Goal: Information Seeking & Learning: Learn about a topic

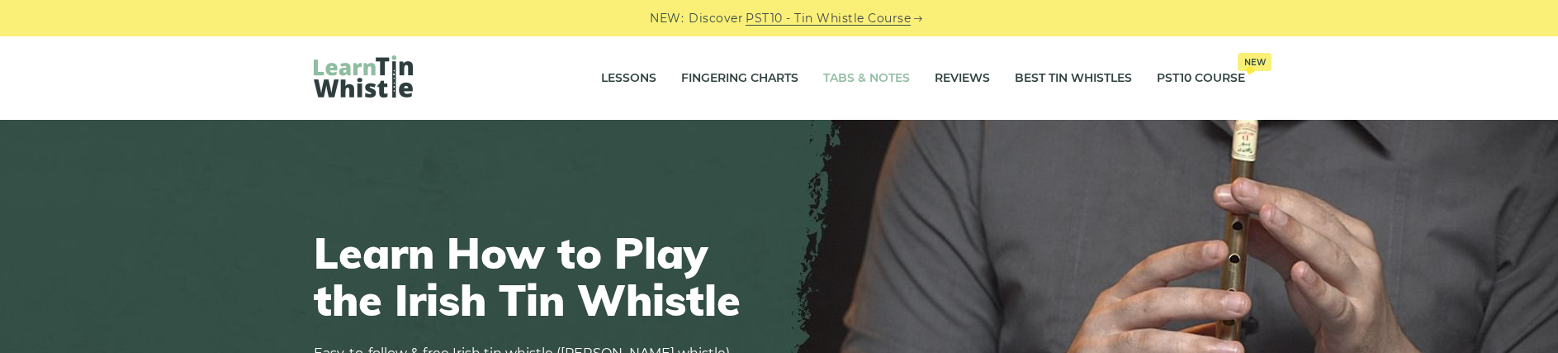
click at [888, 82] on link "Tabs & Notes" at bounding box center [866, 78] width 87 height 41
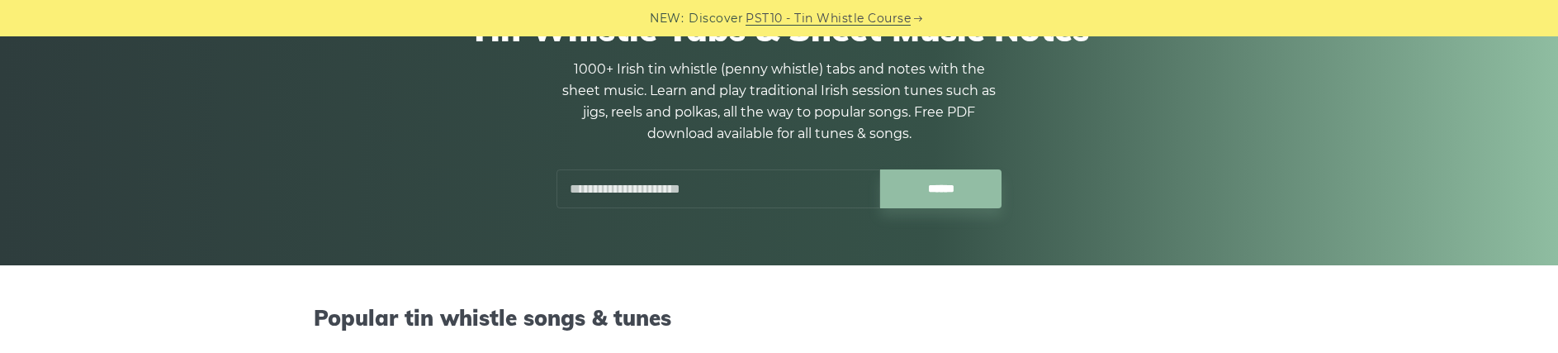
scroll to position [253, 0]
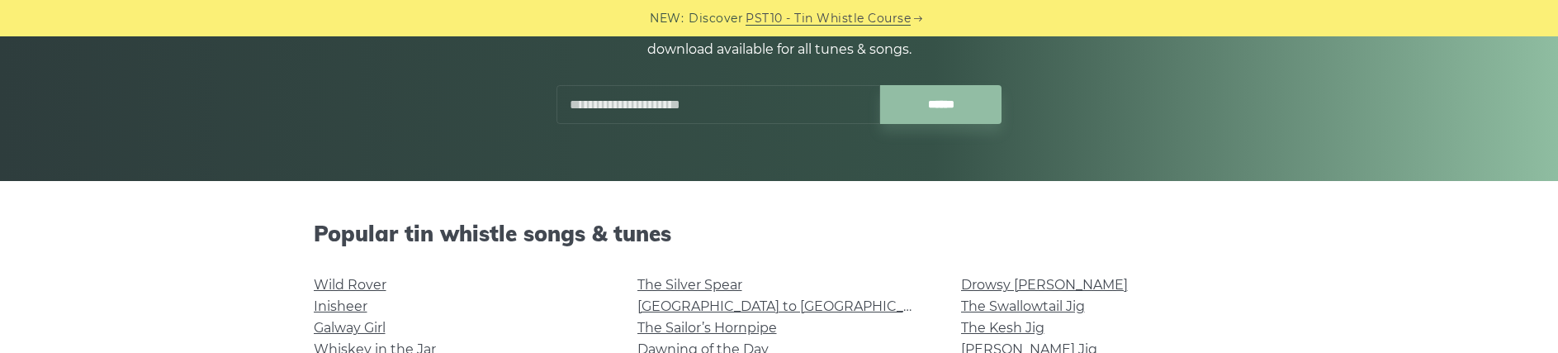
click at [671, 105] on input "text" at bounding box center [718, 104] width 324 height 39
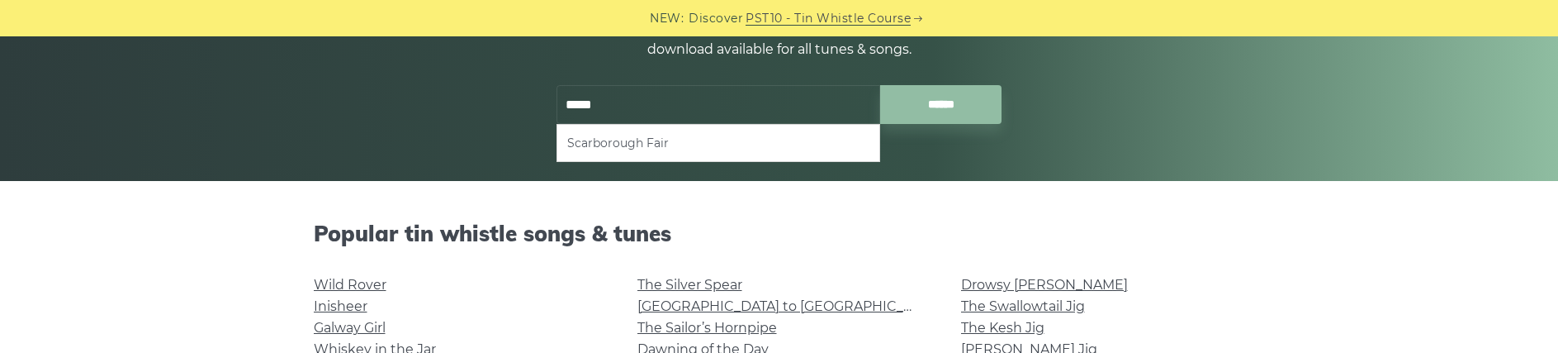
click at [682, 149] on li "Scarborough Fair" at bounding box center [718, 143] width 302 height 20
type input "**********"
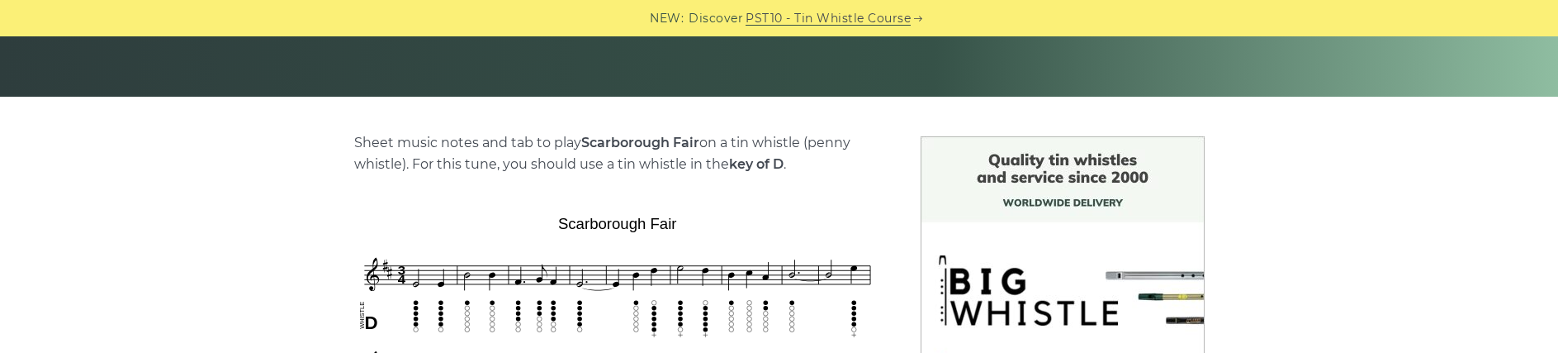
scroll to position [421, 0]
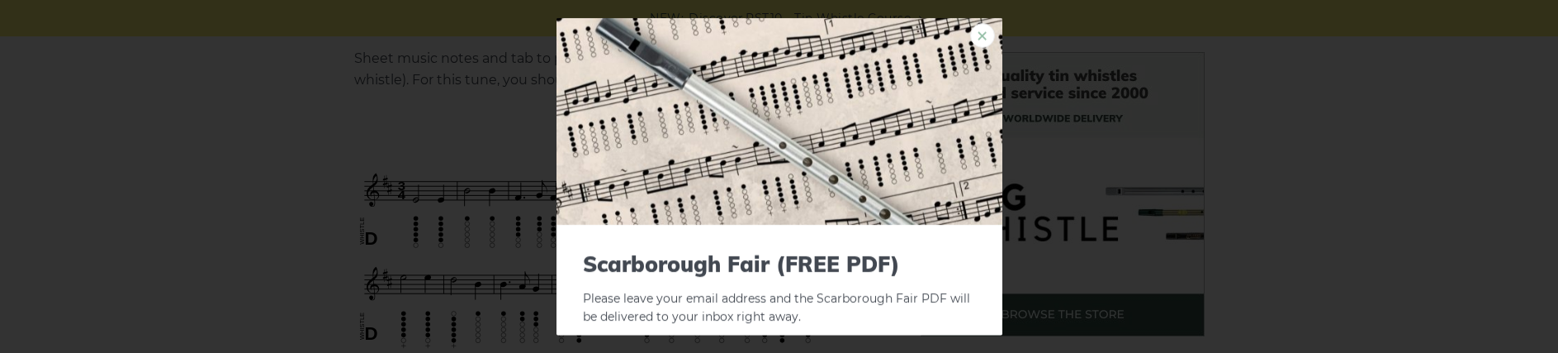
click at [970, 32] on link "×" at bounding box center [982, 34] width 25 height 25
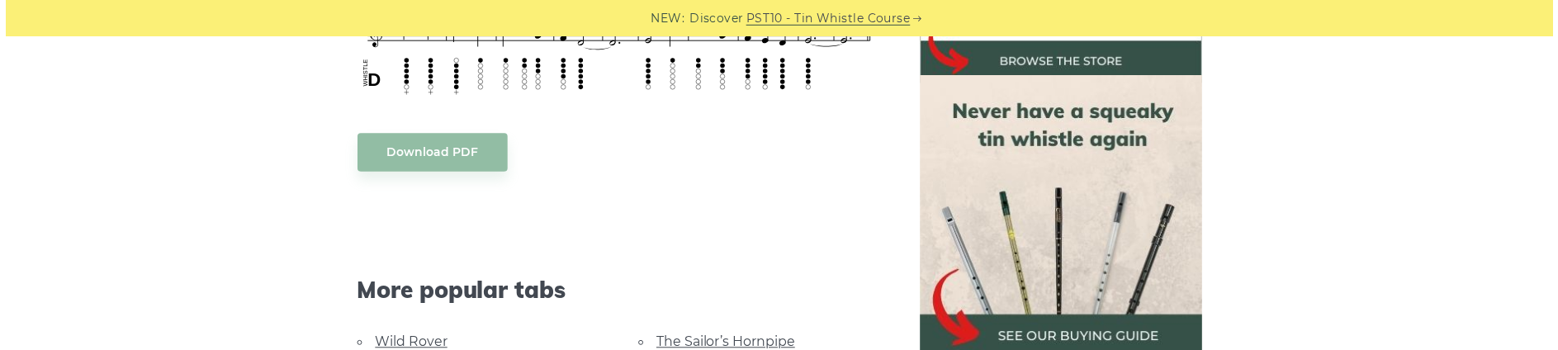
scroll to position [505, 0]
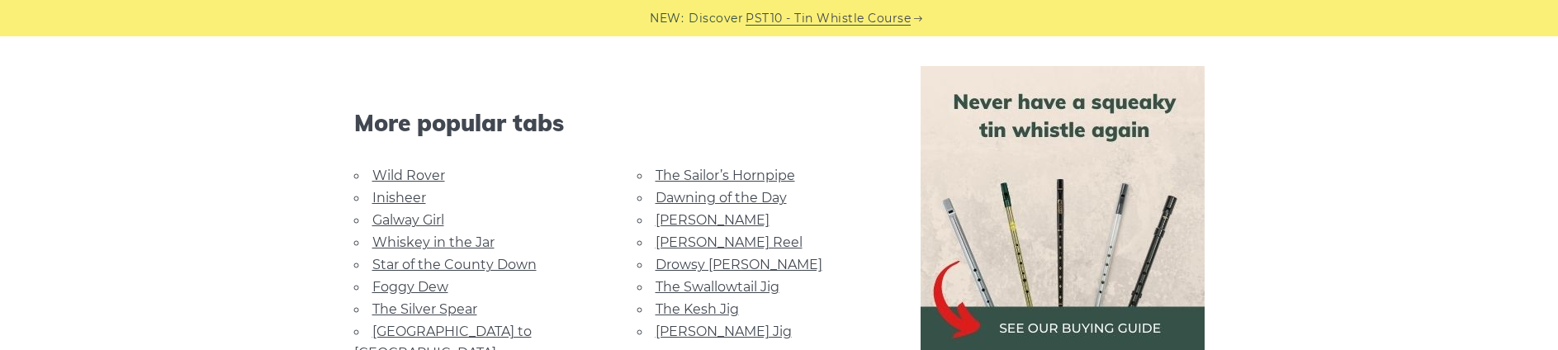
scroll to position [926, 0]
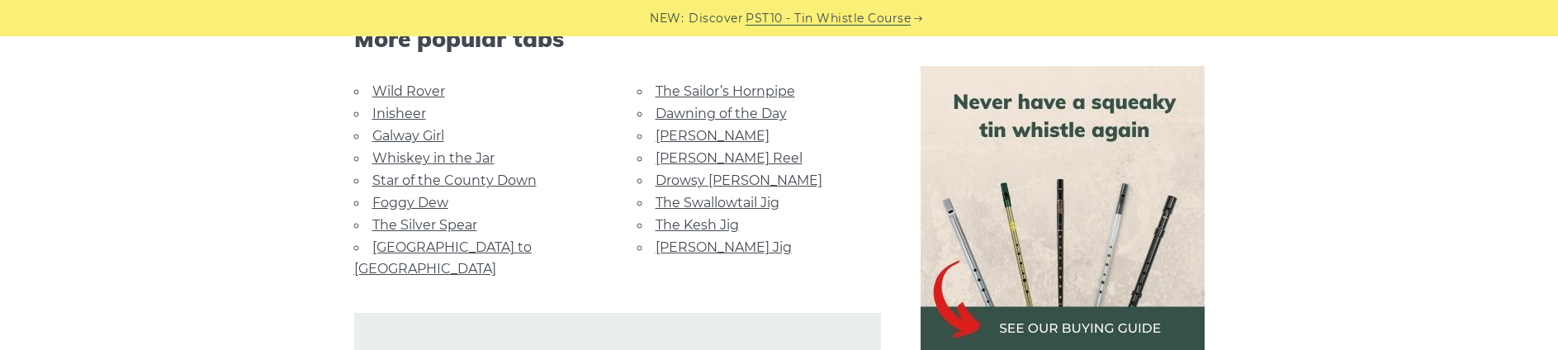
click at [695, 245] on link "[PERSON_NAME] Jig" at bounding box center [724, 247] width 136 height 16
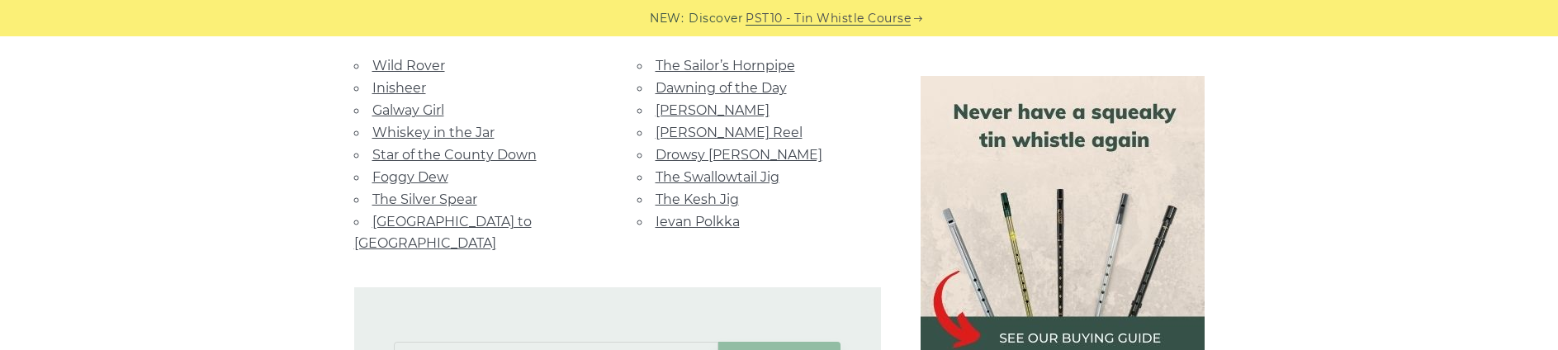
scroll to position [1095, 0]
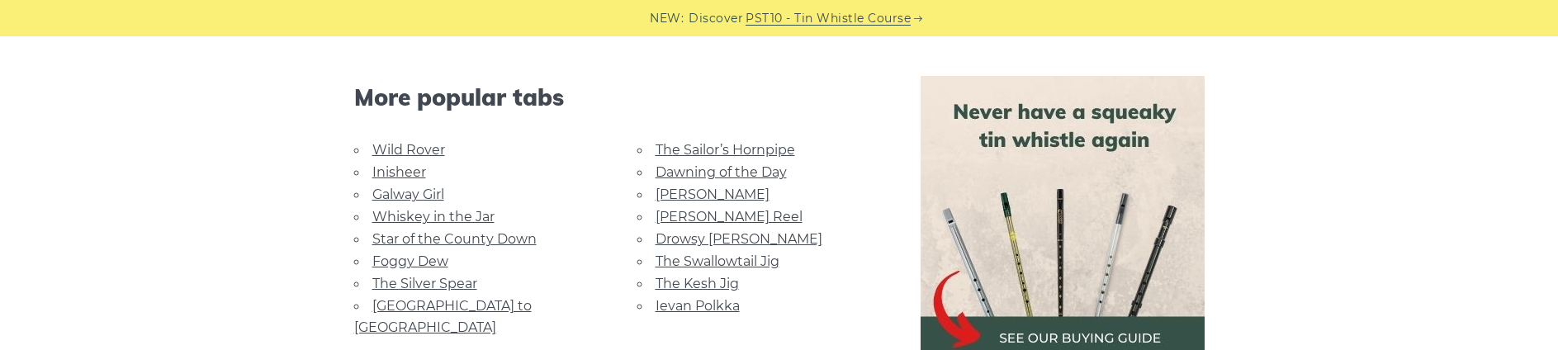
click at [741, 258] on link "The Swallowtail Jig" at bounding box center [718, 261] width 124 height 16
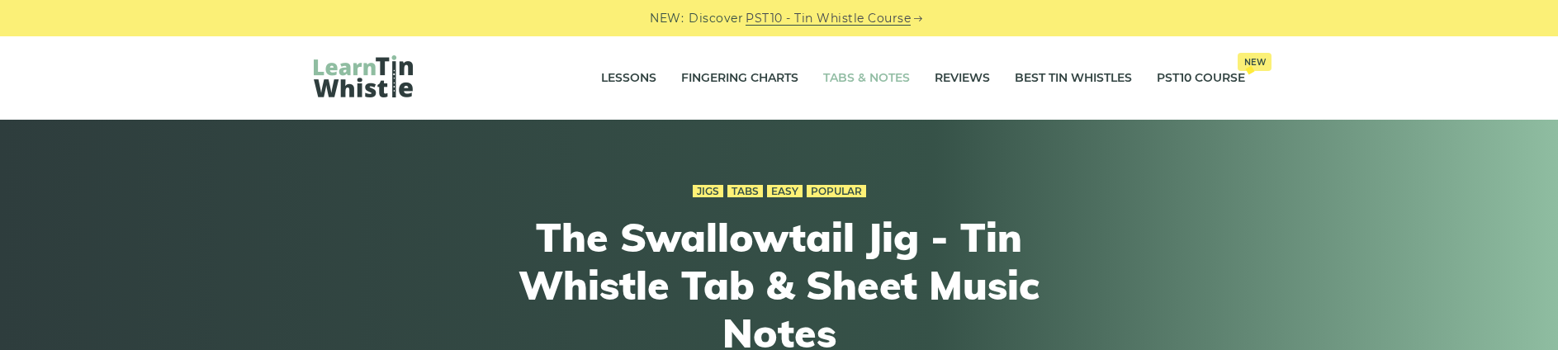
click at [873, 75] on link "Tabs & Notes" at bounding box center [866, 78] width 87 height 41
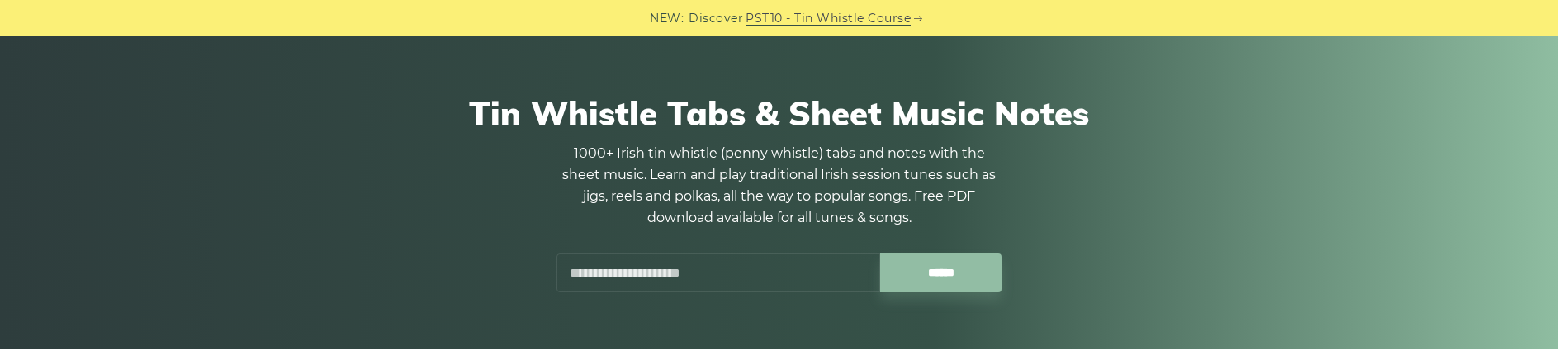
scroll to position [168, 0]
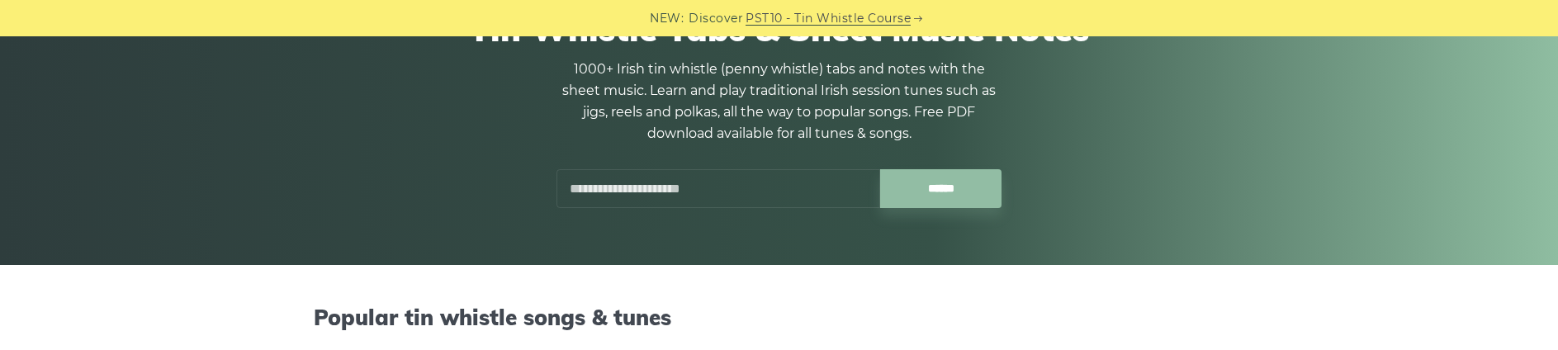
click at [747, 192] on input "text" at bounding box center [718, 188] width 324 height 39
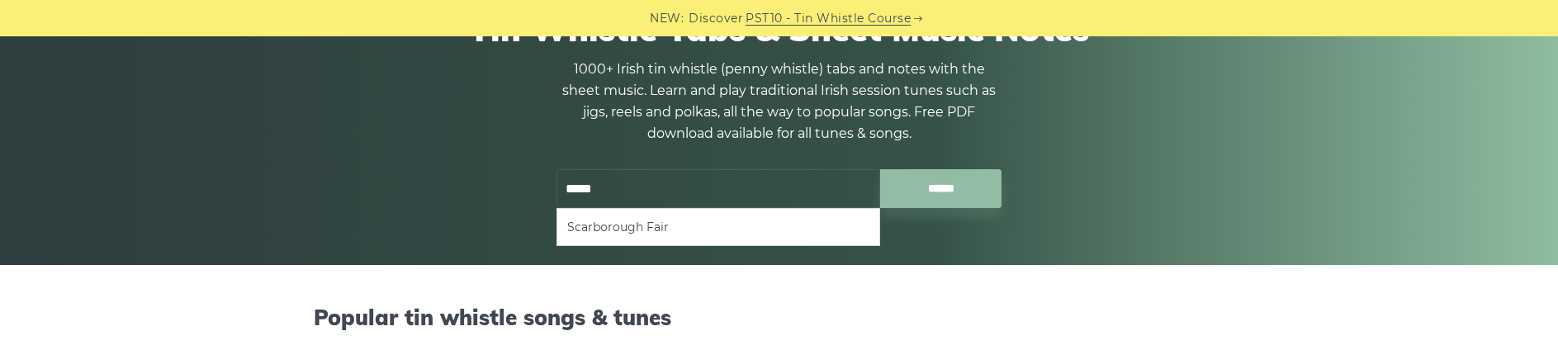
click at [730, 243] on ul "Scarborough Fair" at bounding box center [718, 227] width 324 height 38
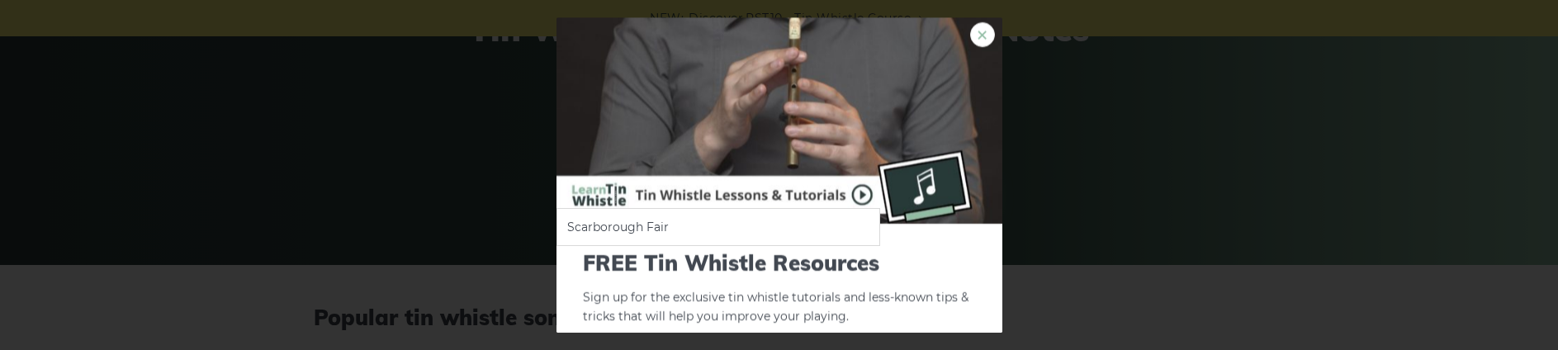
click at [970, 36] on link "×" at bounding box center [982, 34] width 25 height 25
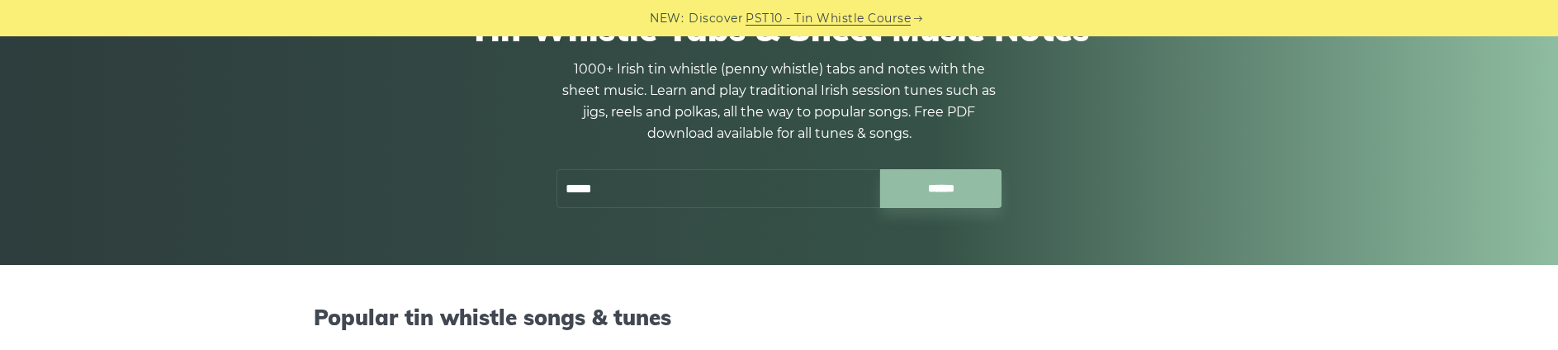
click at [622, 188] on input "*****" at bounding box center [718, 188] width 324 height 39
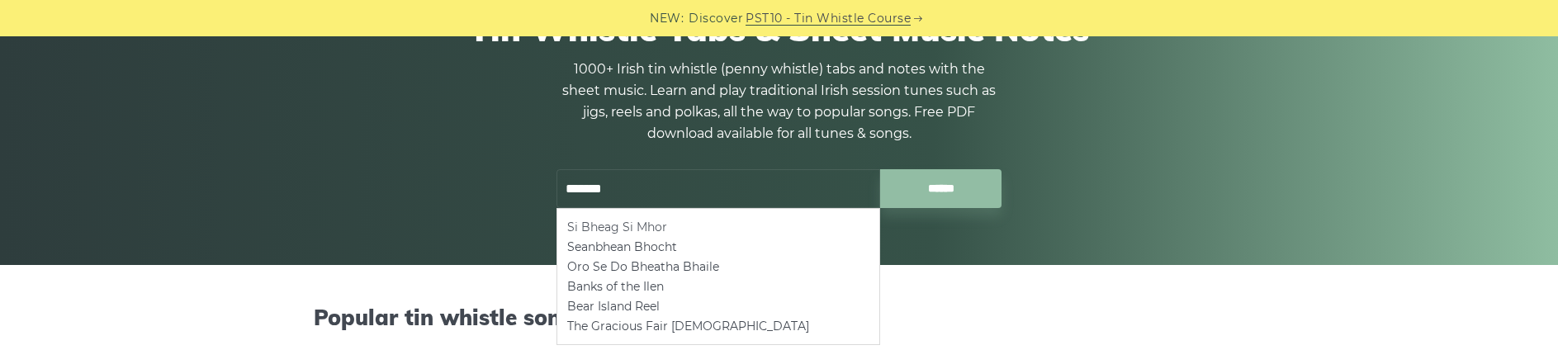
click at [603, 226] on li "Si­ Bheag Si­ Mhor" at bounding box center [718, 227] width 302 height 20
type input "**********"
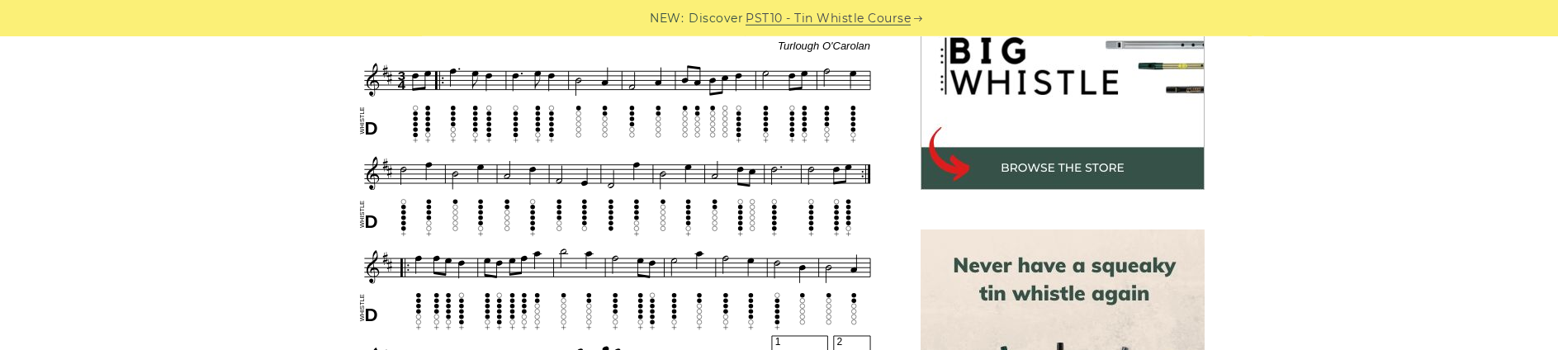
scroll to position [594, 0]
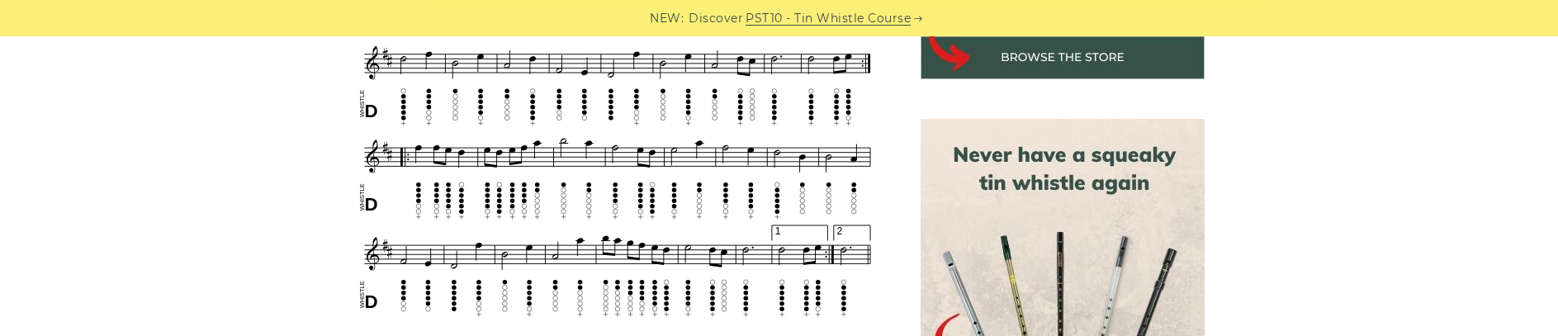
scroll to position [594, 0]
